Goal: Information Seeking & Learning: Find specific fact

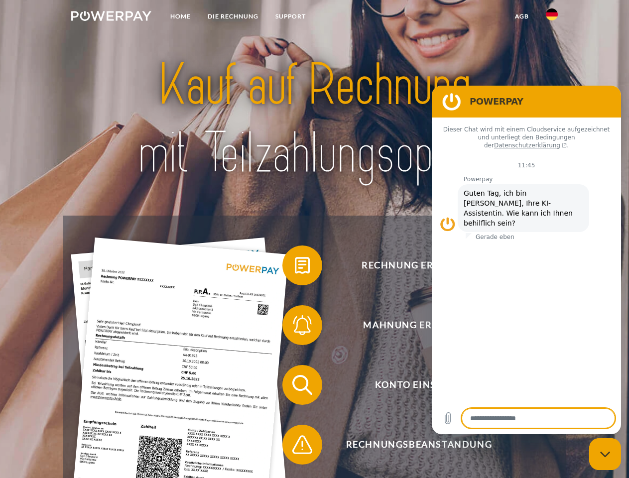
click at [111, 17] on img at bounding box center [111, 16] width 80 height 10
click at [552, 17] on img at bounding box center [552, 14] width 12 height 12
click at [522, 16] on link "agb" at bounding box center [522, 16] width 31 height 18
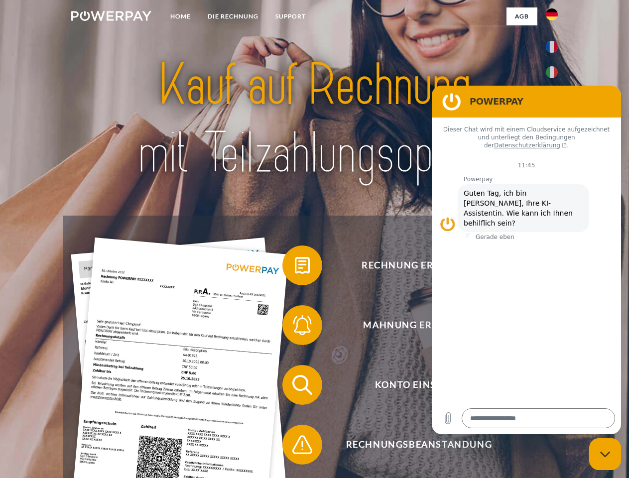
click at [295, 268] on span at bounding box center [288, 266] width 50 height 50
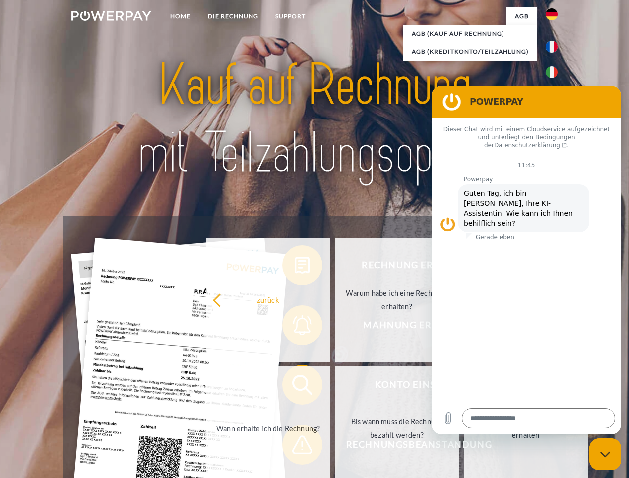
click at [295, 327] on div "Rechnung erhalten? Mahnung erhalten? Konto einsehen" at bounding box center [314, 415] width 503 height 399
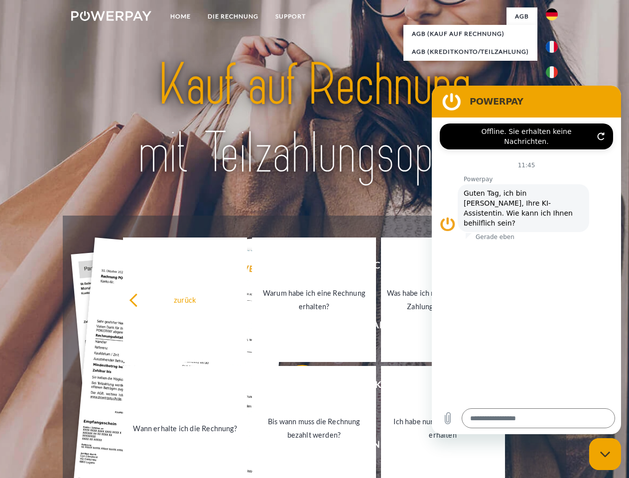
click at [295, 387] on link "Bis wann muss die Rechnung bezahlt werden?" at bounding box center [314, 428] width 124 height 125
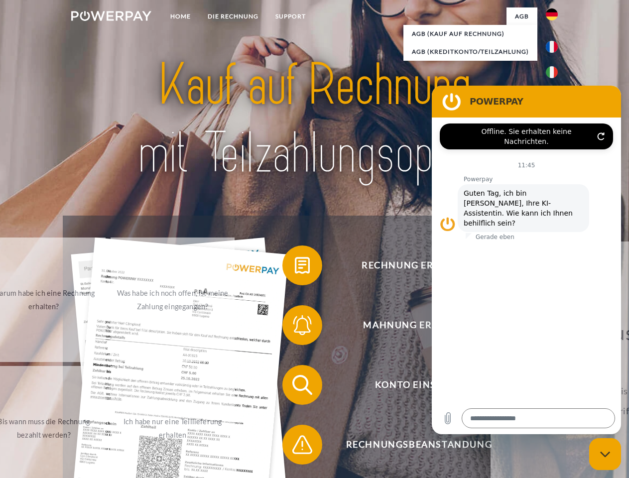
click at [295, 447] on span at bounding box center [288, 445] width 50 height 50
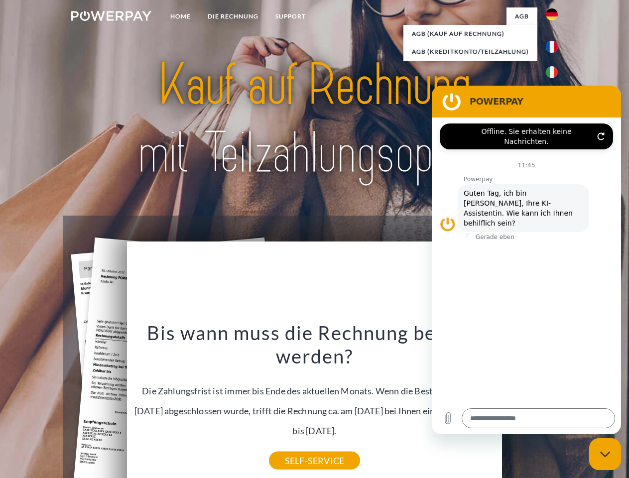
click at [605, 454] on icon "Messaging-Fenster schließen" at bounding box center [605, 454] width 10 height 6
type textarea "*"
